Goal: Task Accomplishment & Management: Complete application form

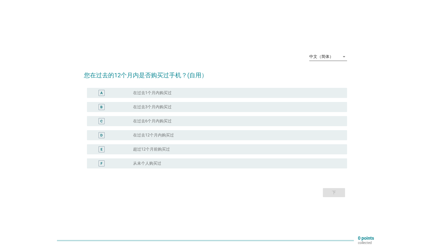
click at [315, 54] on div "中文（简体）" at bounding box center [324, 57] width 31 height 8
click at [317, 64] on div "English" at bounding box center [328, 61] width 30 height 6
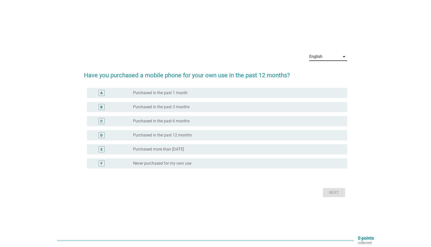
click at [197, 94] on div "radio_button_unchecked Purchased in the past 1 month" at bounding box center [236, 93] width 206 height 5
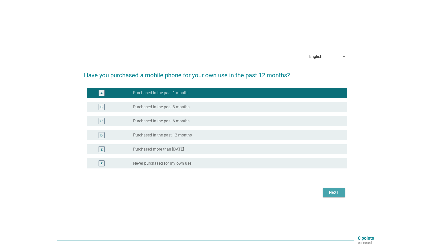
click at [335, 191] on div "Next" at bounding box center [334, 193] width 14 height 6
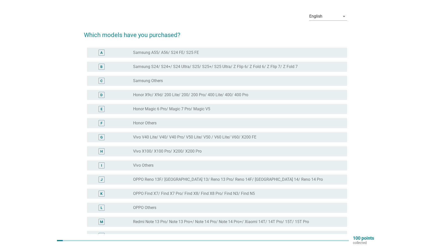
scroll to position [15, 0]
click at [249, 88] on div "D radio_button_unchecked Honor X9c/ X9d/ 200 Lite/ 200/ 200 Pro/ 400 Lite/ 400/…" at bounding box center [215, 94] width 263 height 14
click at [248, 84] on div "C radio_button_unchecked Samsung Others" at bounding box center [217, 80] width 260 height 10
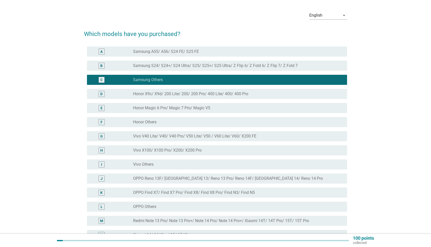
click at [245, 95] on label "Honor X9c/ X9d/ 200 Lite/ 200/ 200 Pro/ 400 Lite/ 400/ 400 Pro" at bounding box center [190, 94] width 115 height 5
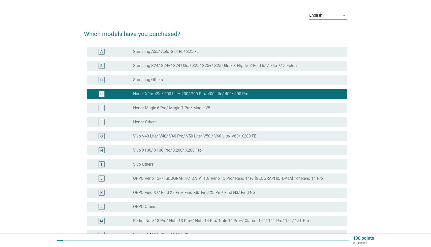
click at [241, 106] on div "radio_button_unchecked Honor Magic 6 Pro/ Magic 7 Pro/ Magic V5" at bounding box center [236, 108] width 206 height 5
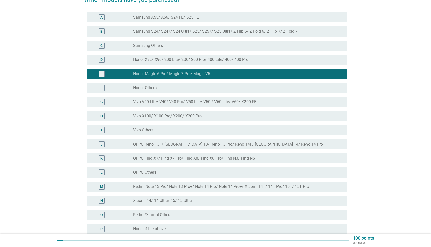
scroll to position [50, 0]
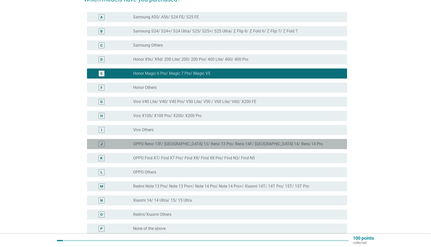
click at [230, 147] on div "J radio_button_unchecked OPPO Reno 13F/ Reno 13/ Reno 13 Pro/ Reno 14F/ Reno 14…" at bounding box center [217, 144] width 260 height 10
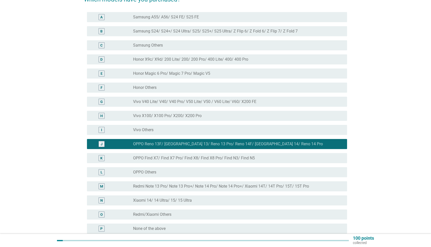
scroll to position [44, 0]
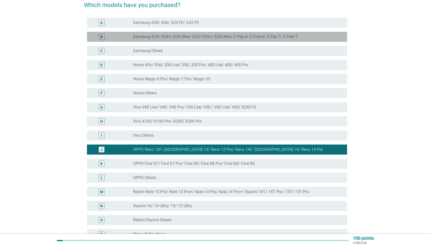
click at [231, 40] on div "B radio_button_unchecked Samsung S24/ S24+/ S24 Ultra/ S25/ S25+/ S25 Ultra/ Z …" at bounding box center [217, 37] width 260 height 10
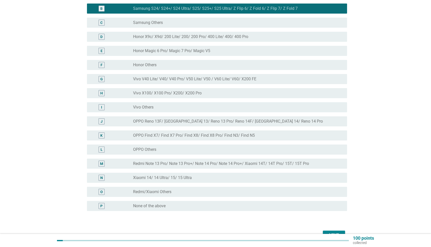
scroll to position [103, 0]
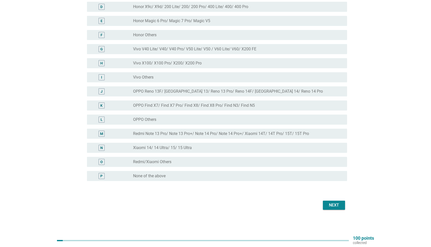
click at [325, 206] on button "Next" at bounding box center [334, 205] width 22 height 9
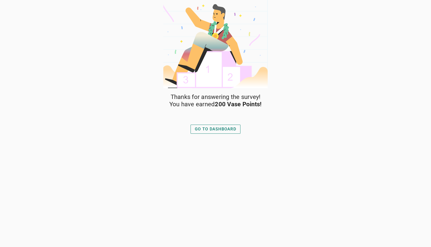
click at [219, 125] on button "GO TO DASHBOARD" at bounding box center [216, 129] width 50 height 9
